Goal: Transaction & Acquisition: Purchase product/service

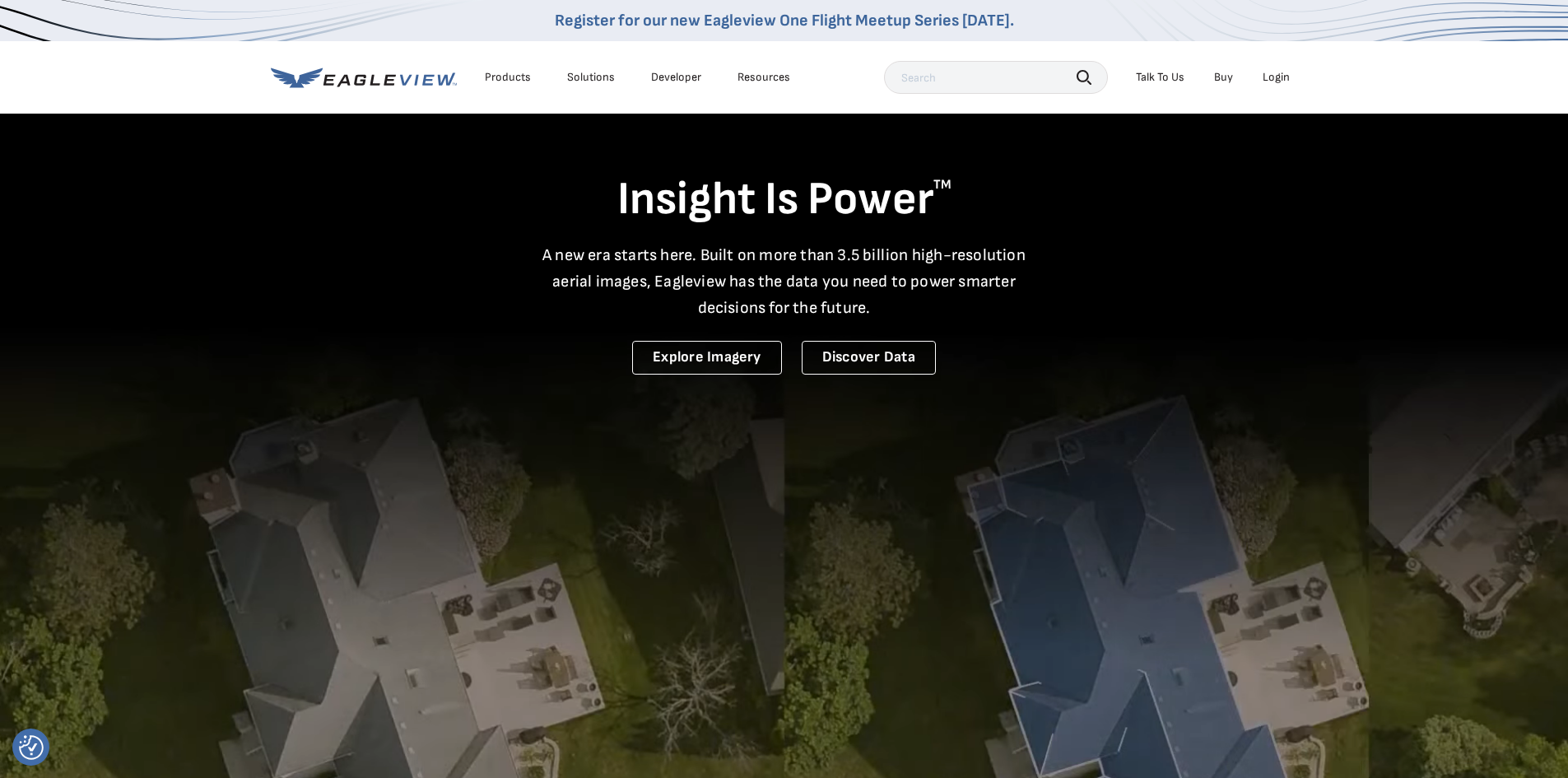
click at [1277, 76] on div "Login" at bounding box center [1277, 77] width 27 height 15
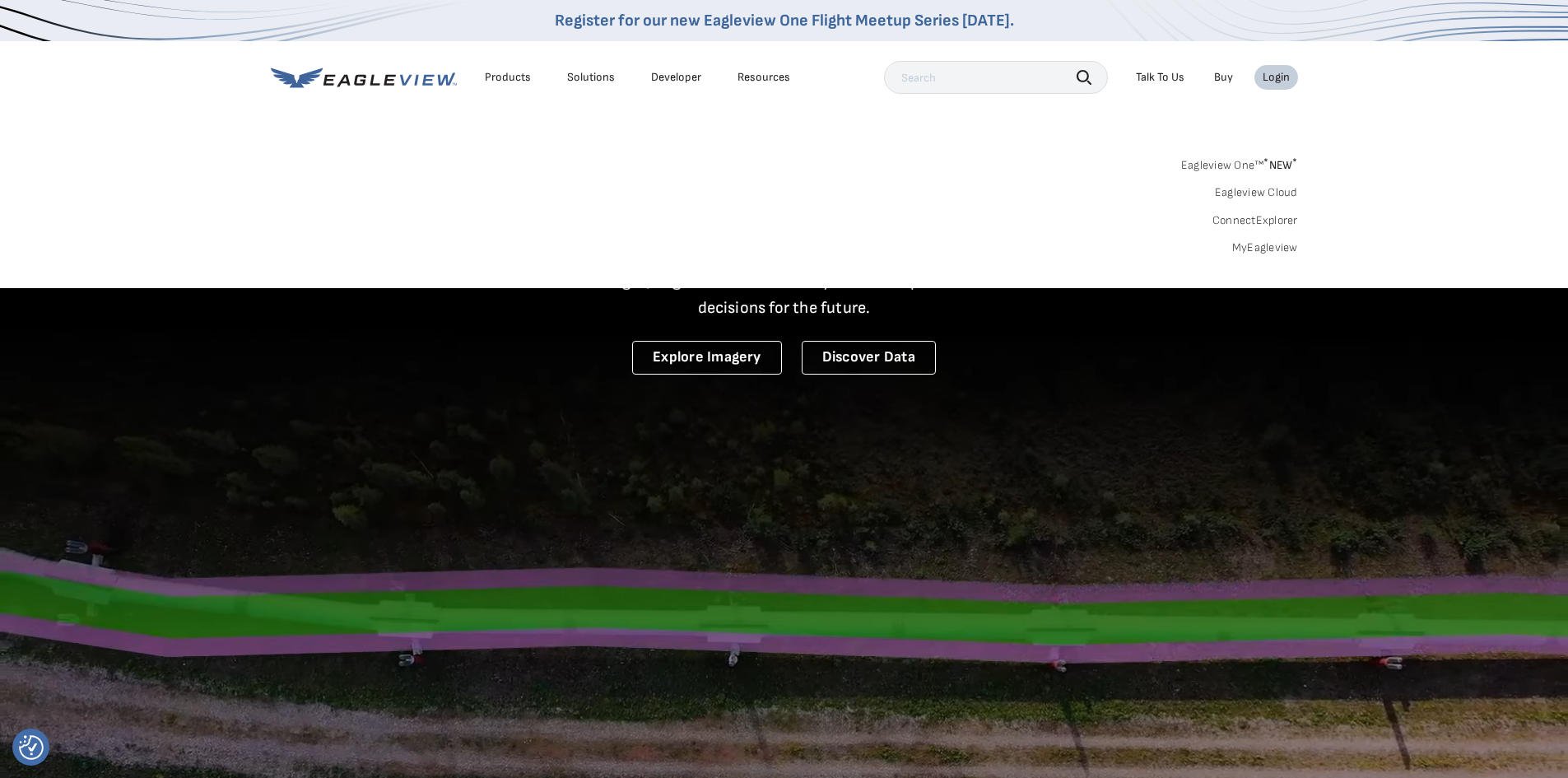
click at [1259, 247] on link "MyEagleview" at bounding box center [1265, 248] width 66 height 15
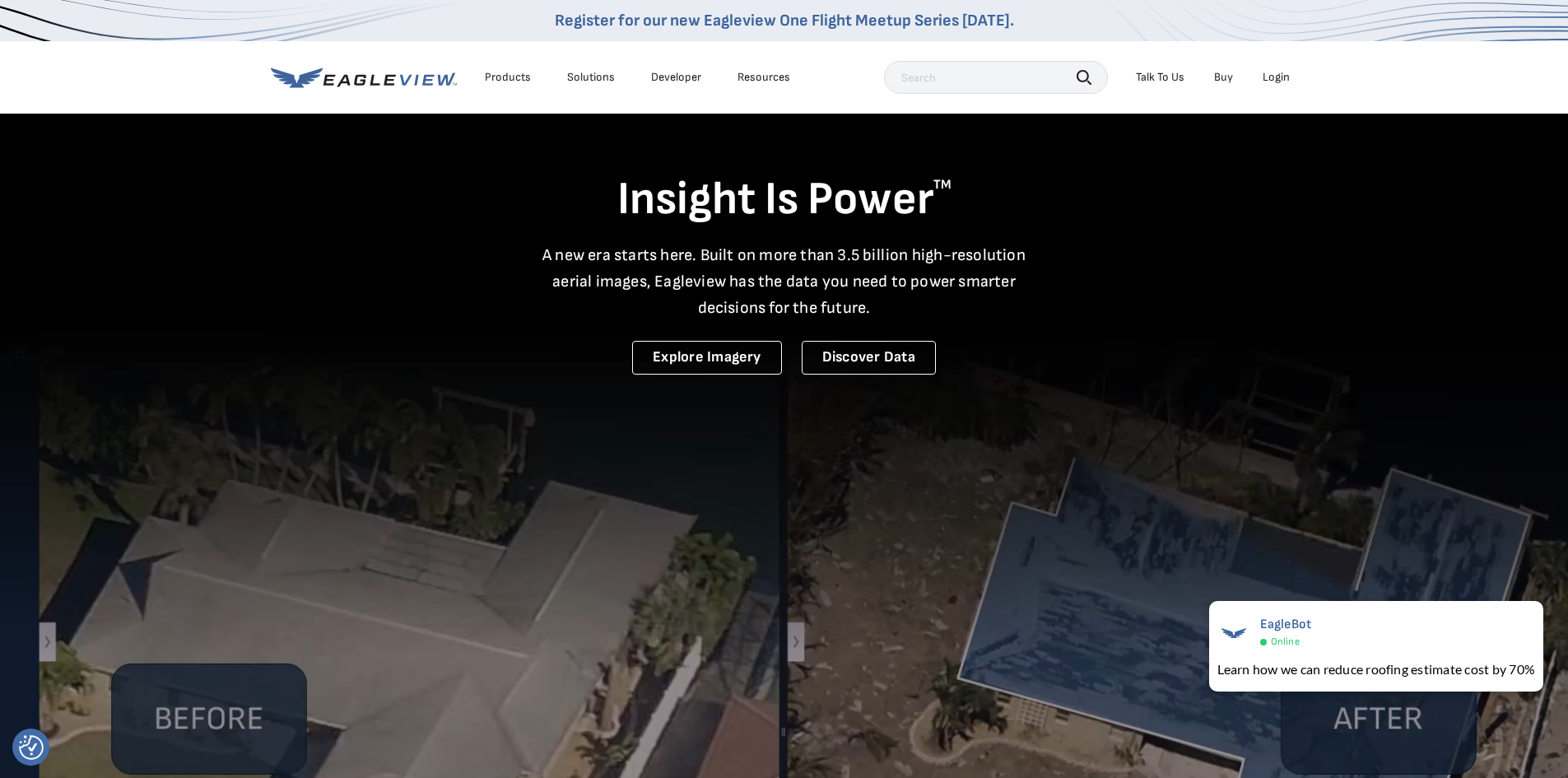
click at [493, 76] on div "Products" at bounding box center [508, 77] width 46 height 15
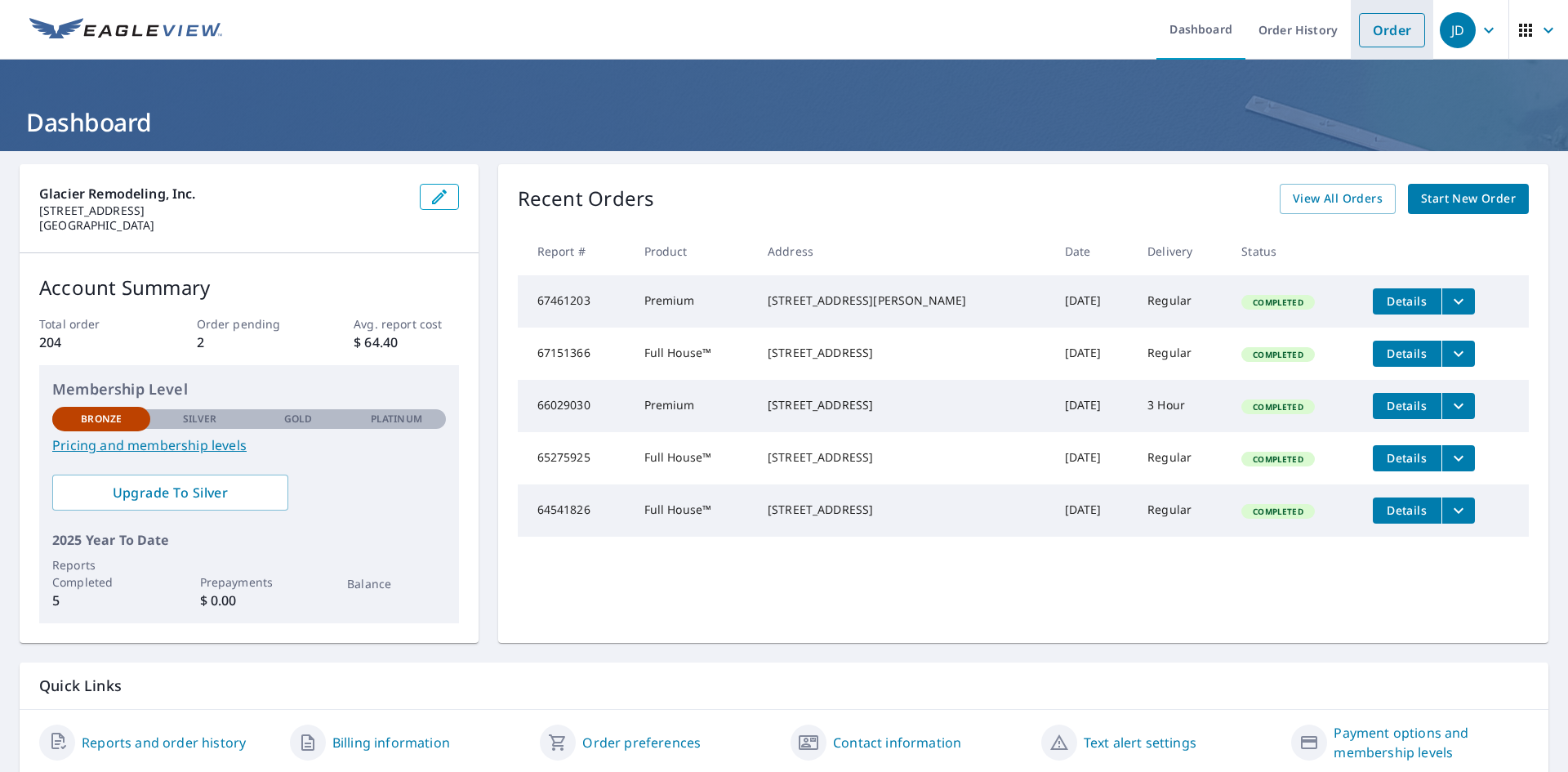
click at [1383, 24] on link "Order" at bounding box center [1391, 30] width 66 height 34
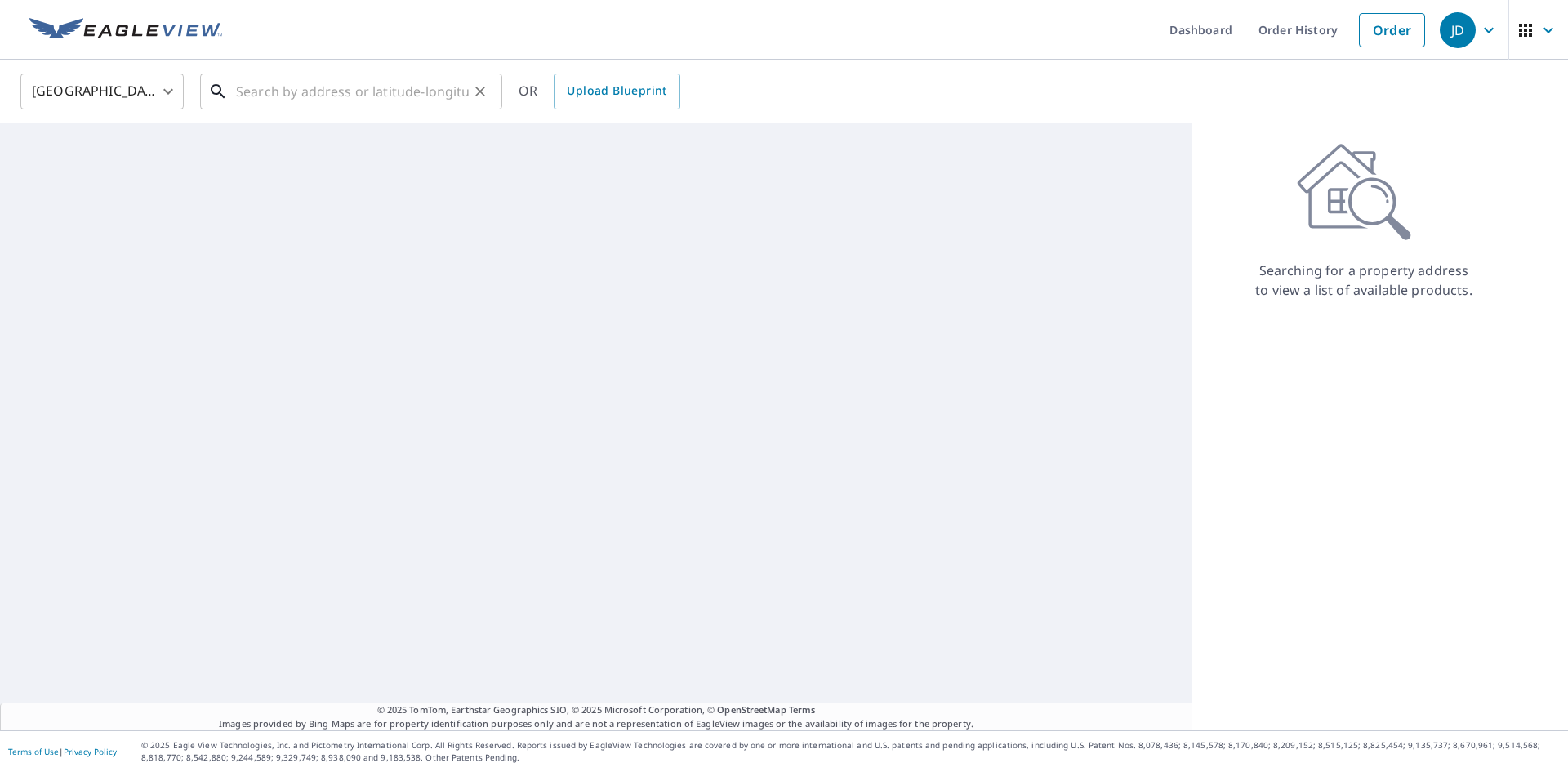
click at [255, 96] on input "text" at bounding box center [352, 91] width 233 height 46
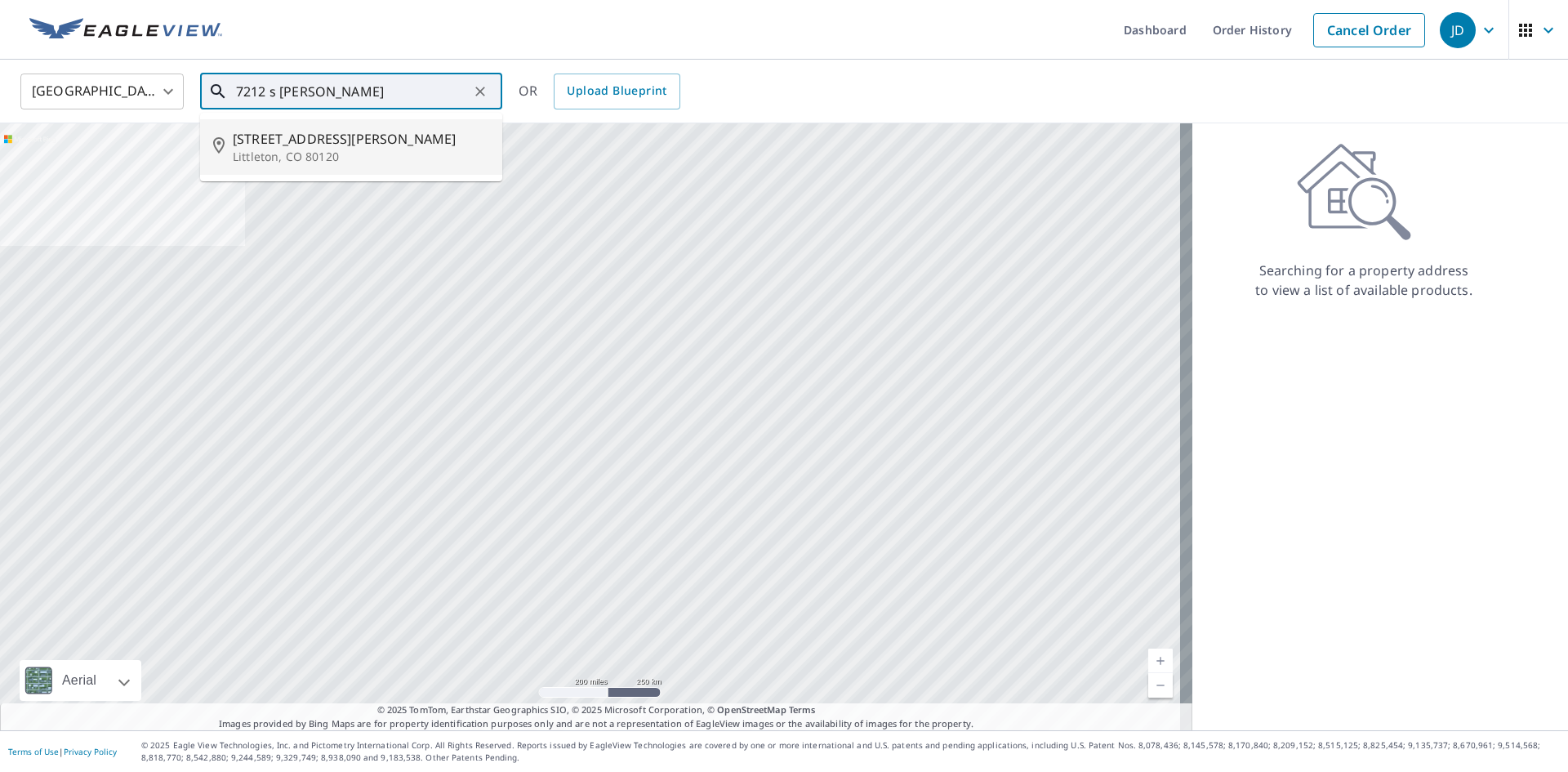
click at [288, 134] on span "7212 S Costilla St" at bounding box center [361, 139] width 256 height 20
type input "7212 S Costilla St Littleton, CO 80120"
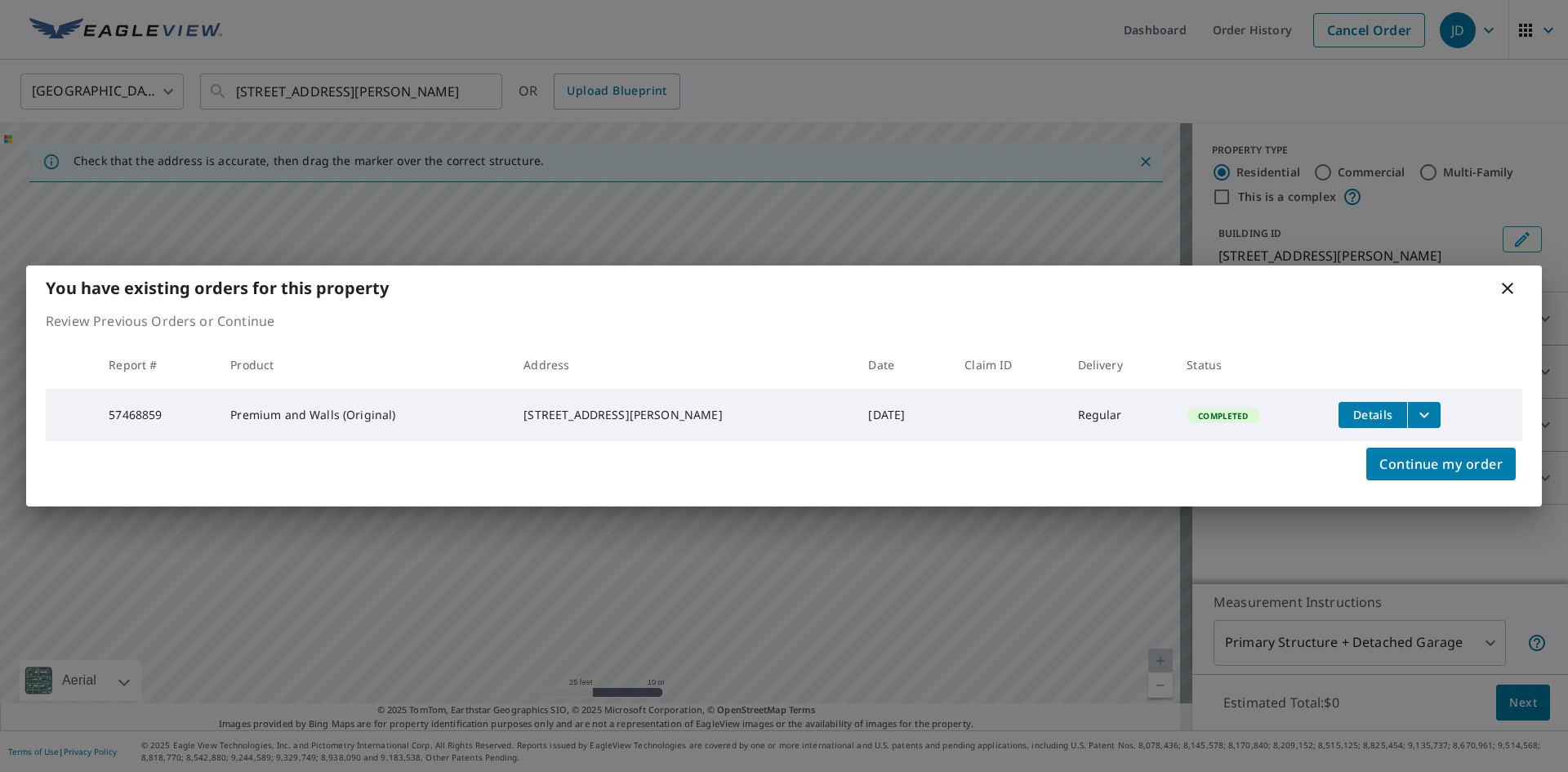
click at [1497, 284] on div "You have existing orders for this property" at bounding box center [784, 288] width 1516 height 45
click at [1503, 284] on icon at bounding box center [1508, 288] width 20 height 20
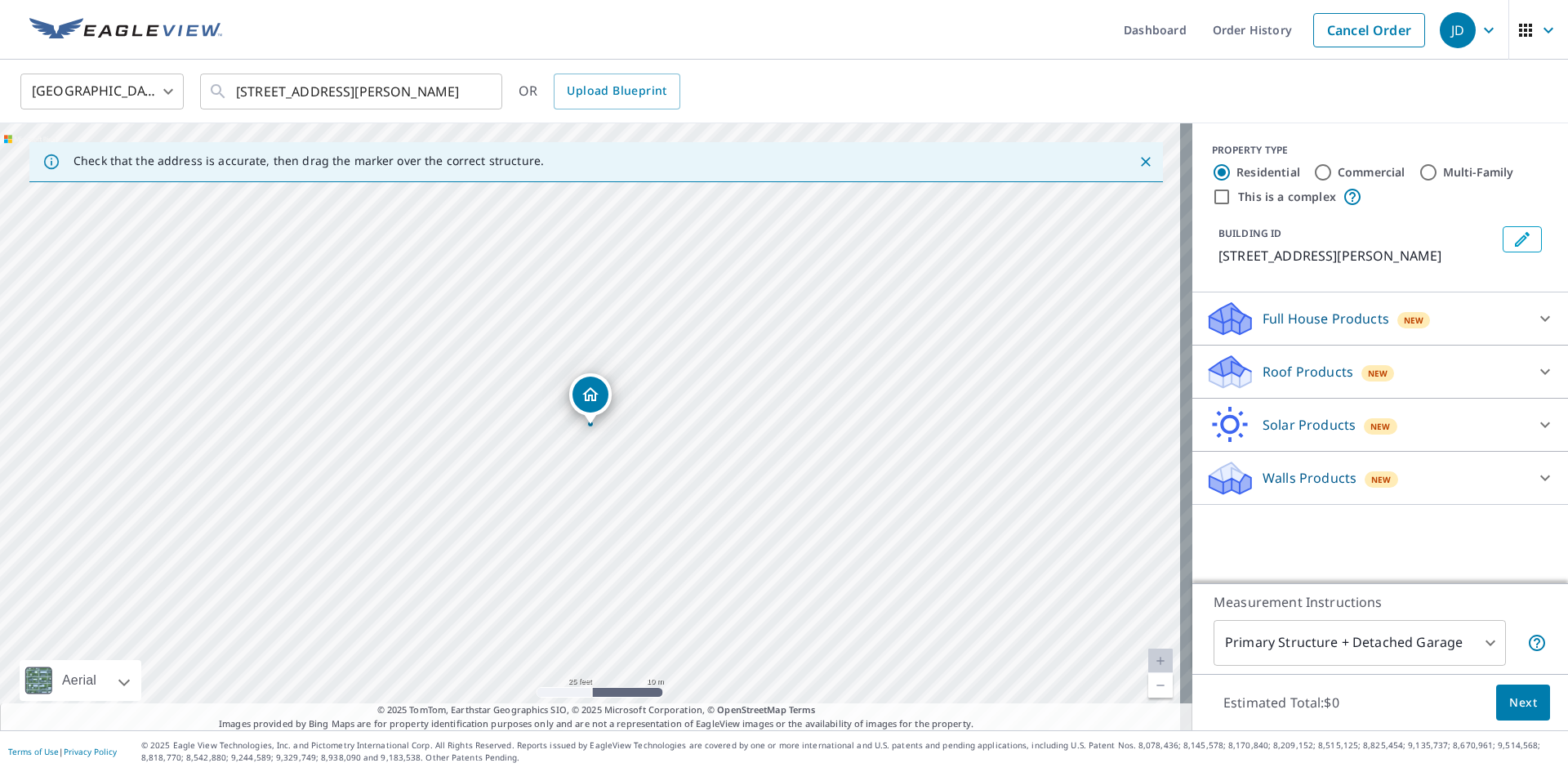
click at [1278, 311] on p "Full House Products" at bounding box center [1326, 319] width 126 height 20
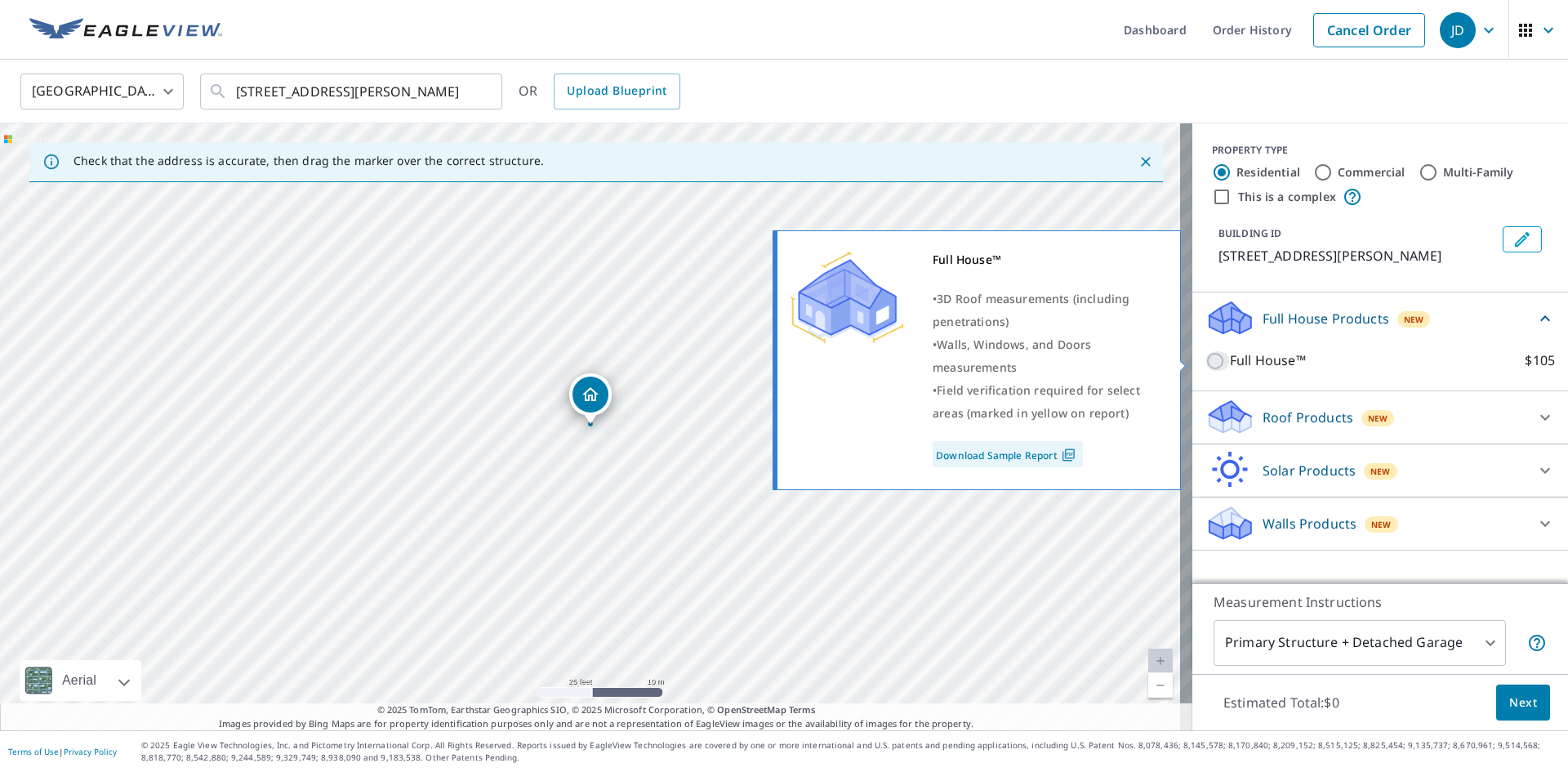
click at [1214, 364] on input "Full House™ $105" at bounding box center [1217, 361] width 24 height 20
checkbox input "true"
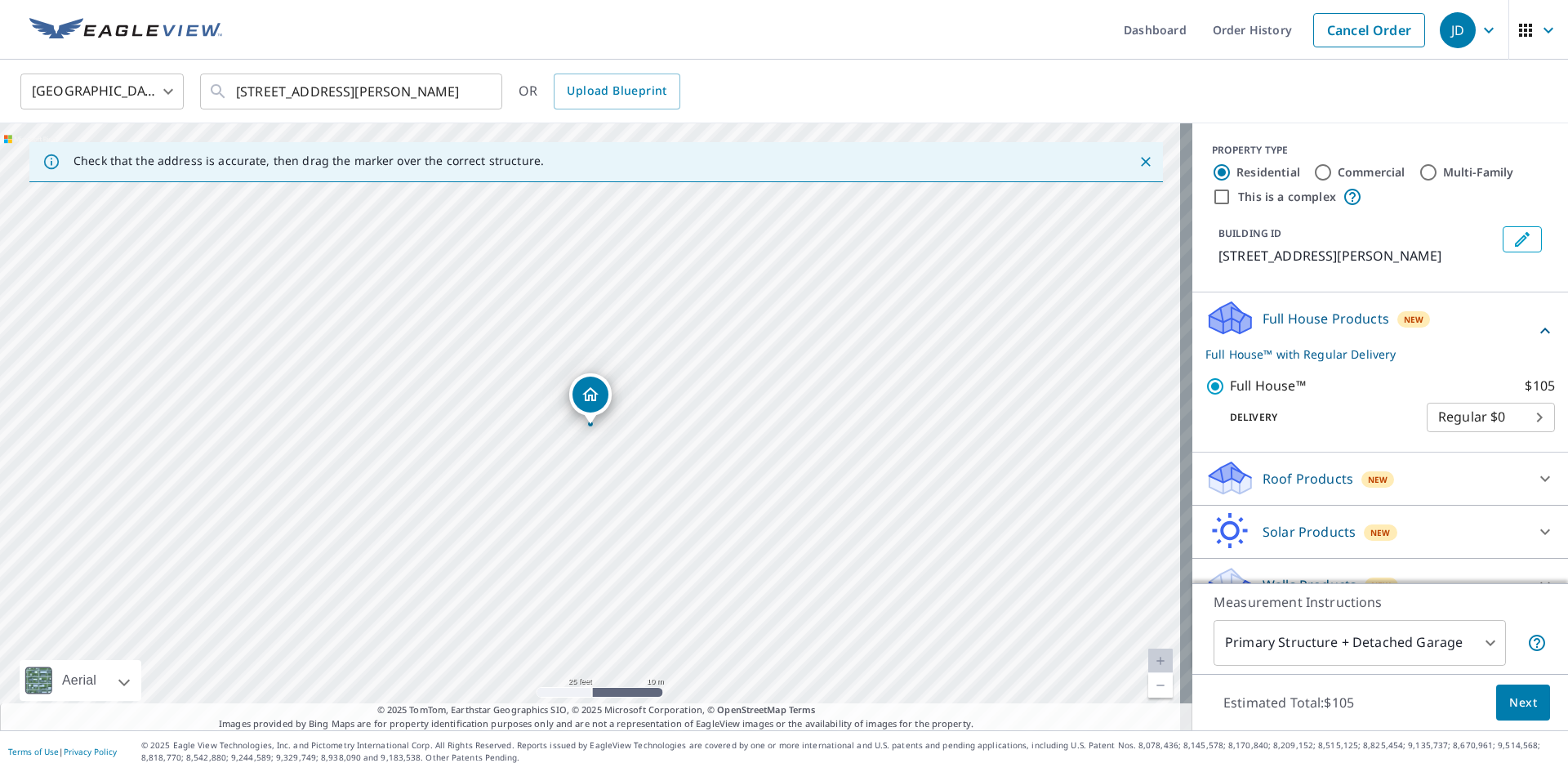
click at [1443, 421] on body "JD JD Dashboard Order History Cancel Order JD United States US ​ 7212 S Costill…" at bounding box center [784, 386] width 1568 height 772
click at [1443, 421] on li "Regular $0" at bounding box center [1466, 417] width 128 height 30
click at [1519, 710] on span "Next" at bounding box center [1523, 702] width 28 height 21
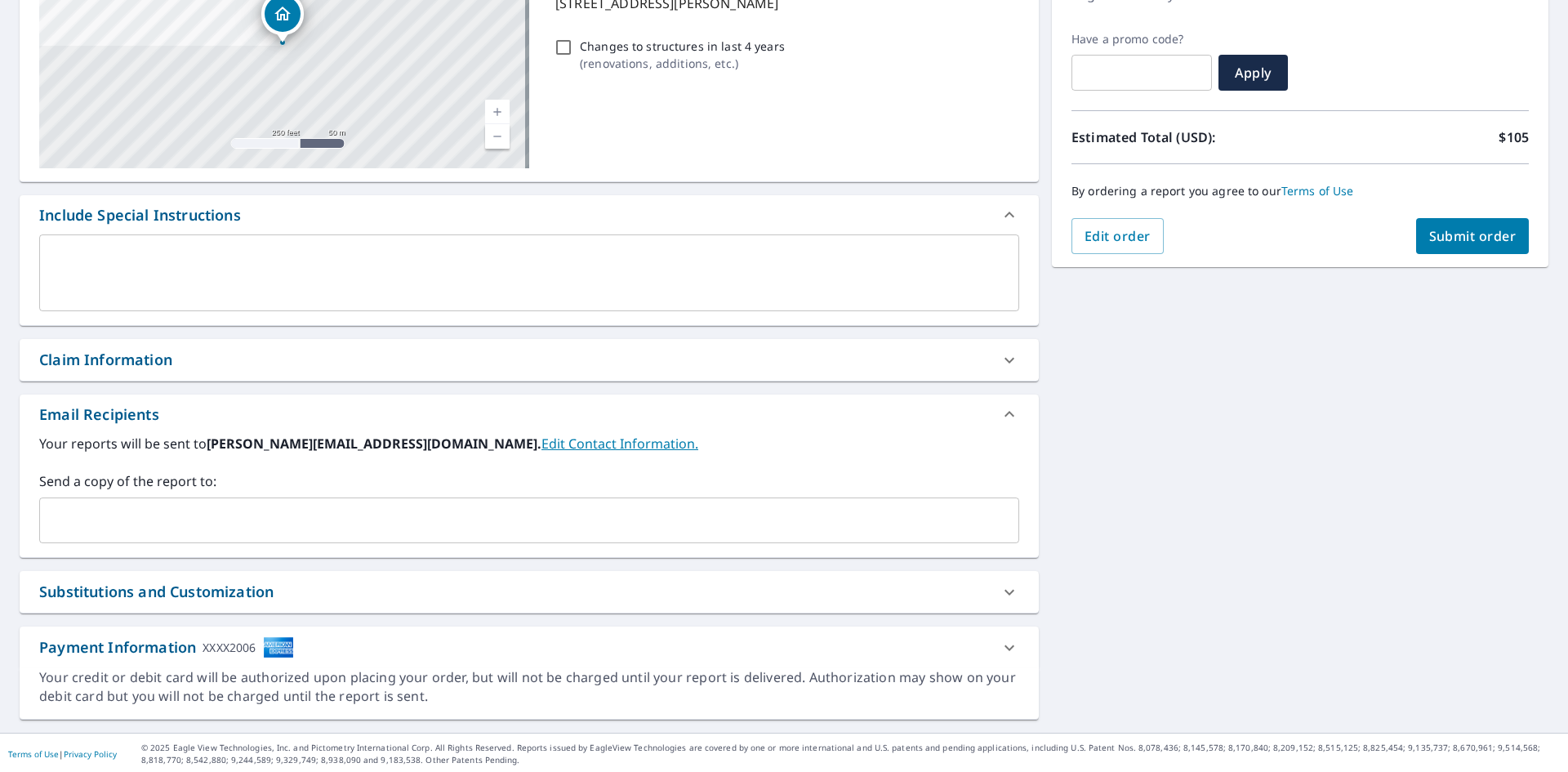
scroll to position [256, 0]
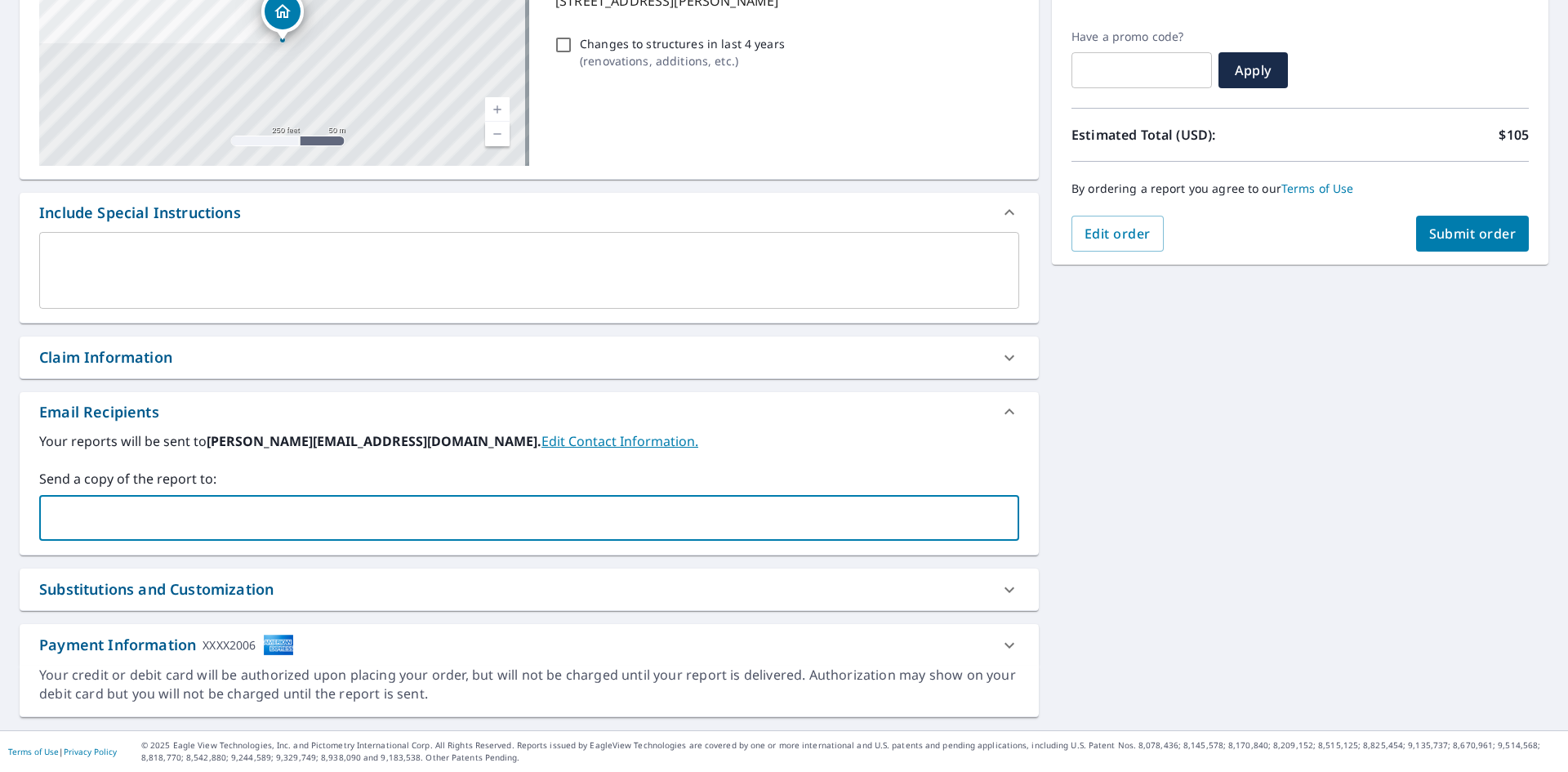
click at [575, 522] on input "text" at bounding box center [517, 517] width 941 height 31
click at [184, 516] on input "laurie-miles@comcaast.net" at bounding box center [517, 517] width 941 height 31
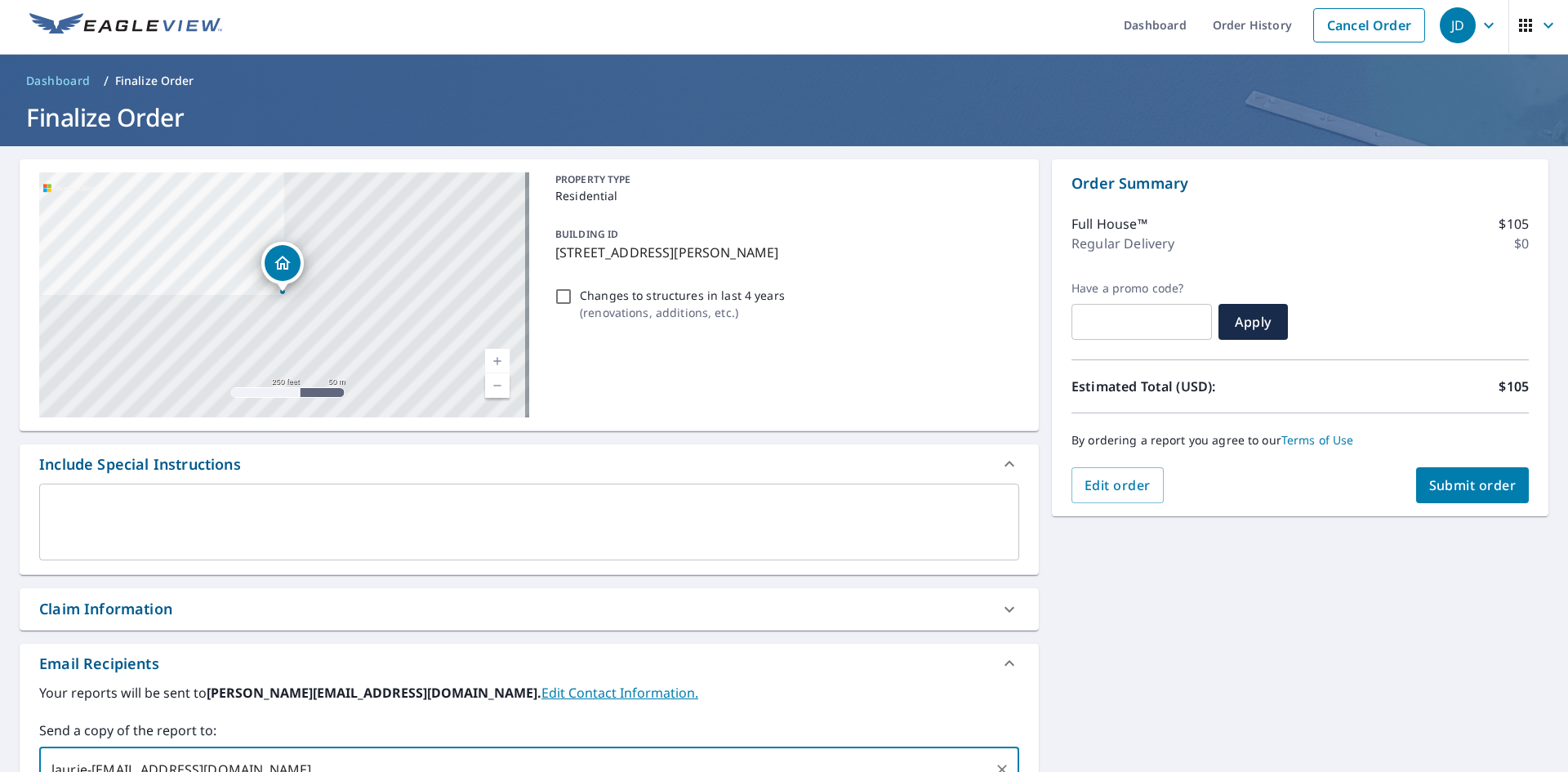
scroll to position [0, 0]
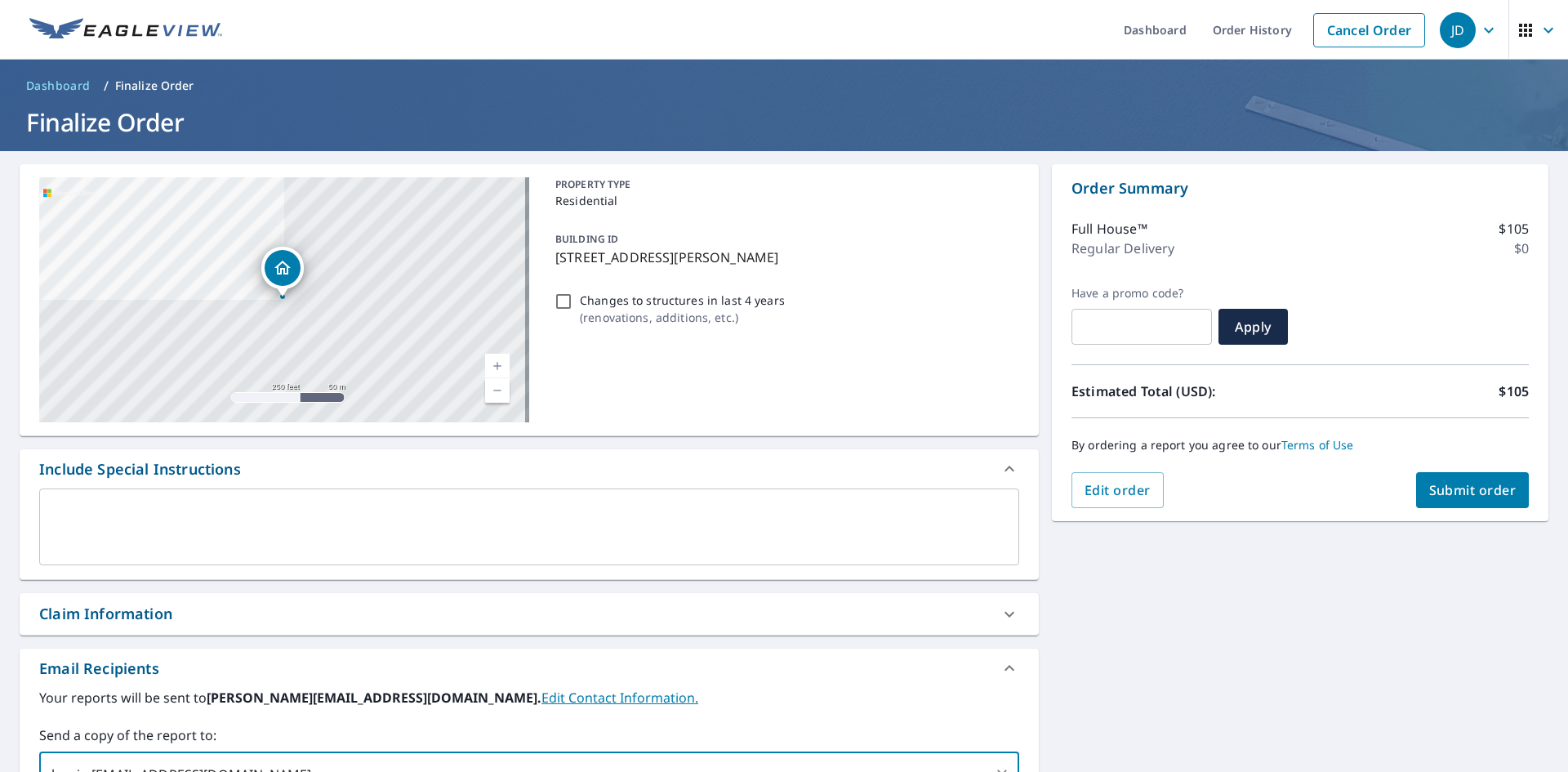
type input "laurie-miles@comcast.net"
click at [557, 304] on input "Changes to structures in last 4 years ( renovations, additions, etc. )" at bounding box center [563, 302] width 20 height 20
checkbox input "true"
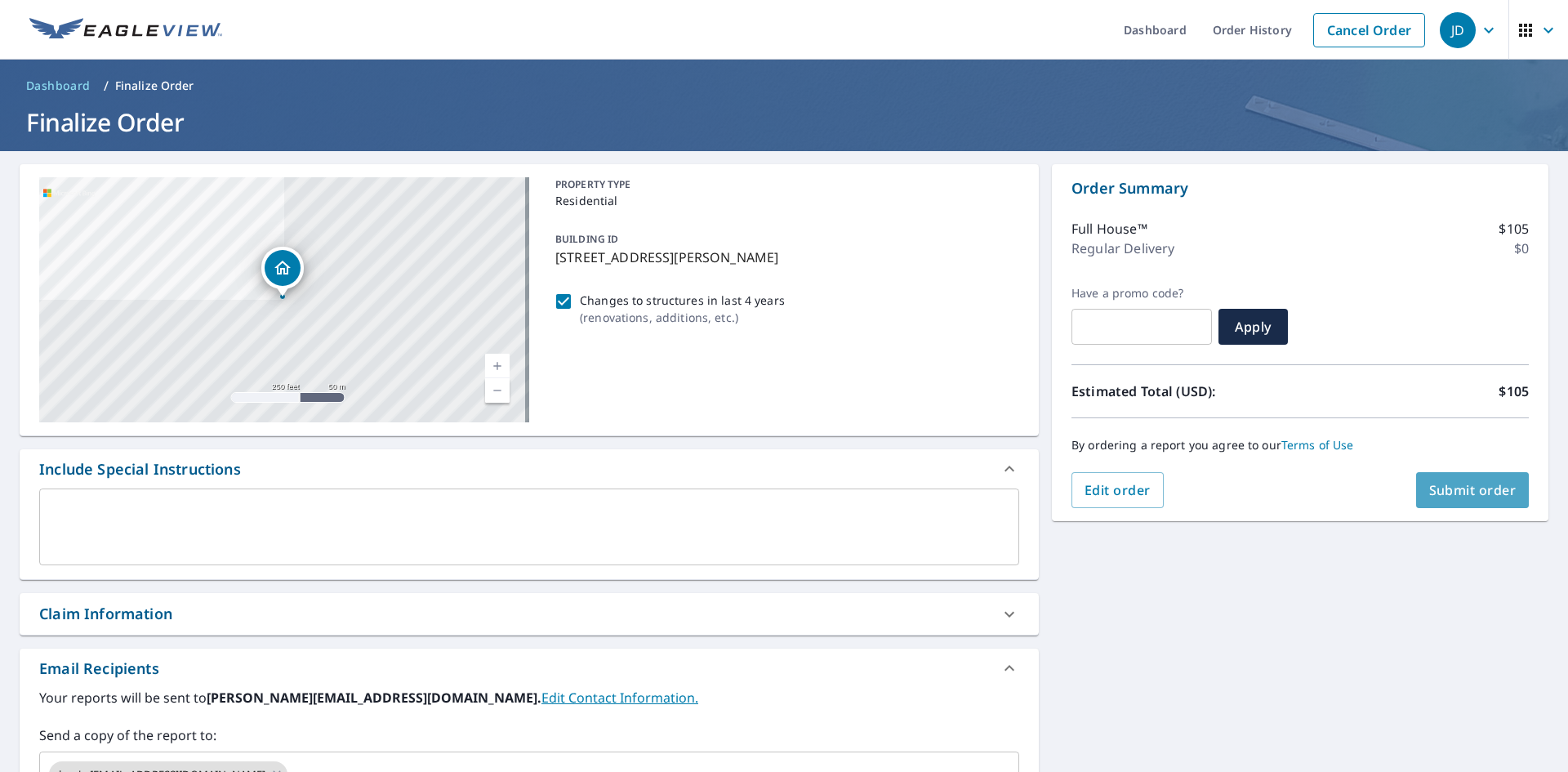
click at [1443, 498] on span "Submit order" at bounding box center [1472, 490] width 88 height 18
